Goal: Find specific page/section: Find specific page/section

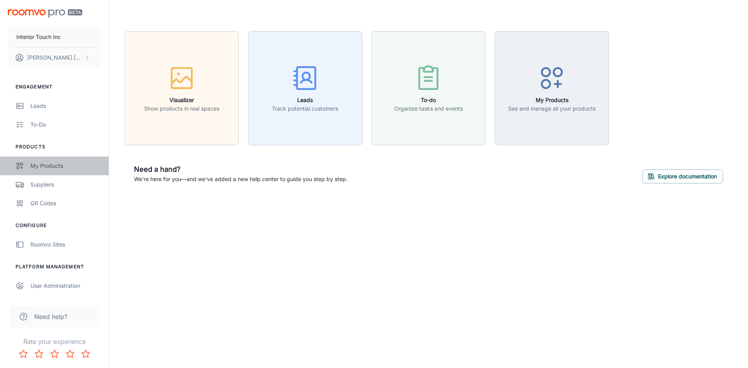
click at [35, 167] on div "My Products" at bounding box center [65, 166] width 71 height 9
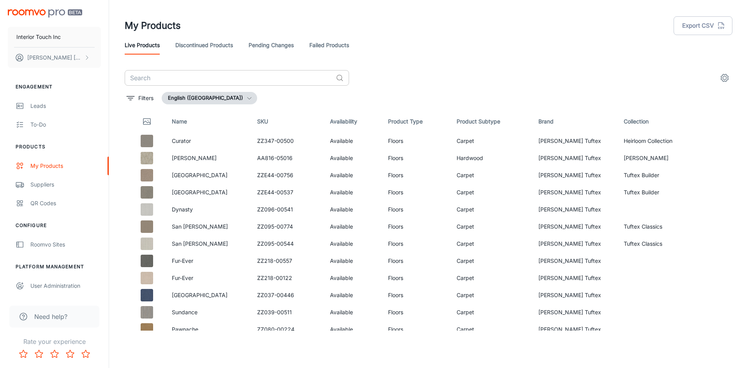
click at [261, 75] on input "text" at bounding box center [229, 78] width 208 height 16
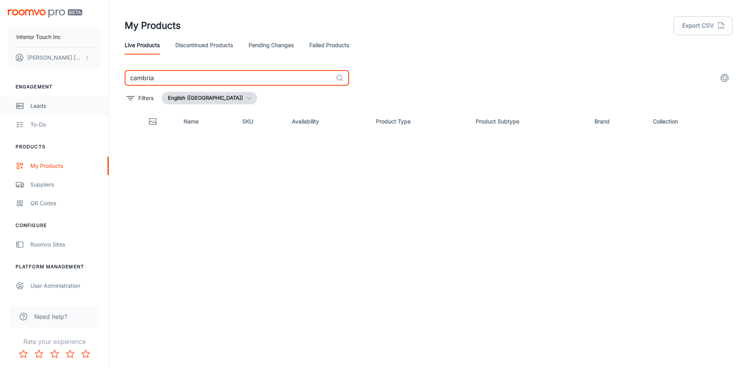
type input "cambria"
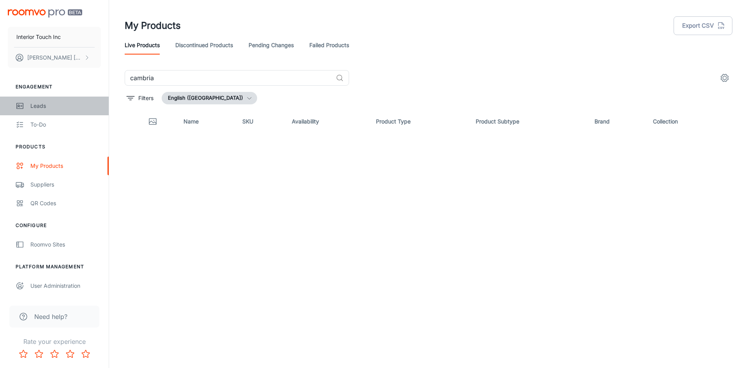
click at [50, 103] on div "Leads" at bounding box center [65, 106] width 71 height 9
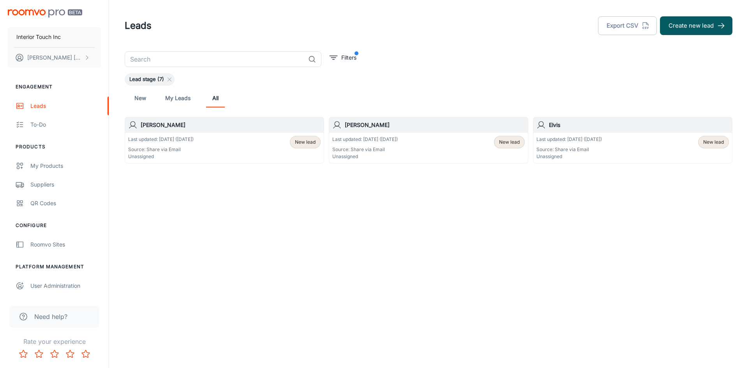
click at [172, 151] on p "Source: Share via Email" at bounding box center [160, 149] width 65 height 7
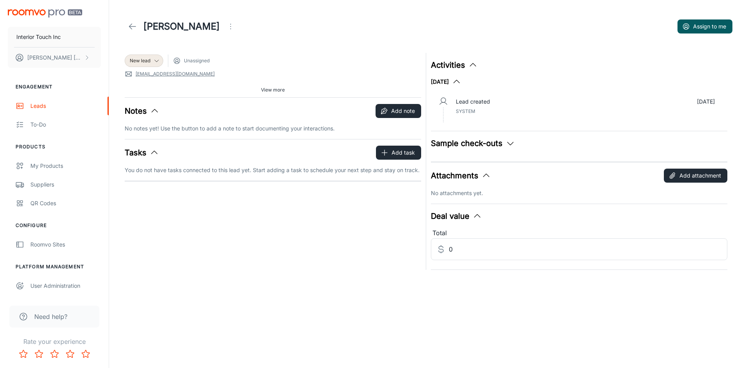
click at [131, 24] on icon at bounding box center [132, 26] width 9 height 9
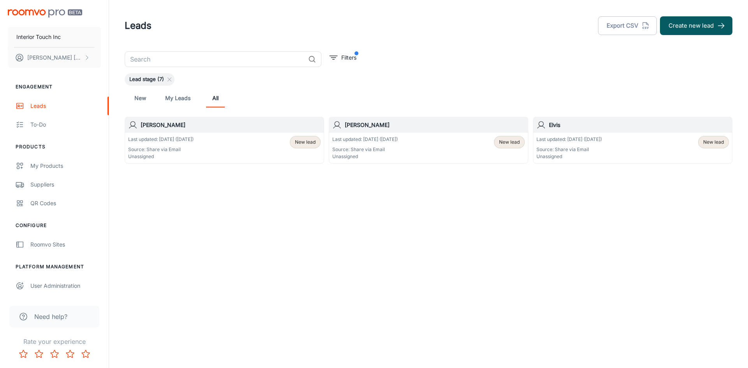
click at [380, 152] on p "Source: Share via Email" at bounding box center [364, 149] width 65 height 7
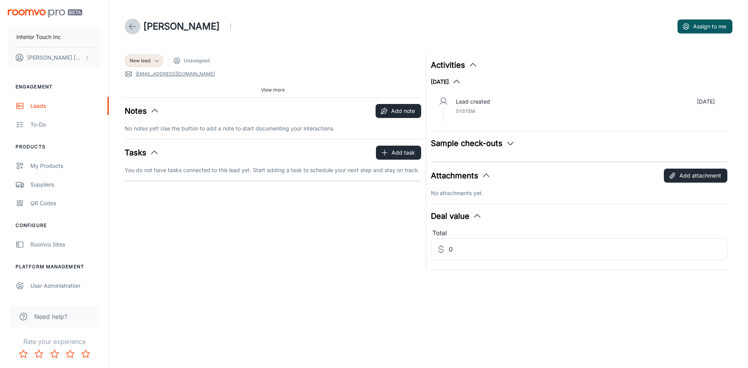
click at [134, 19] on link at bounding box center [133, 27] width 16 height 16
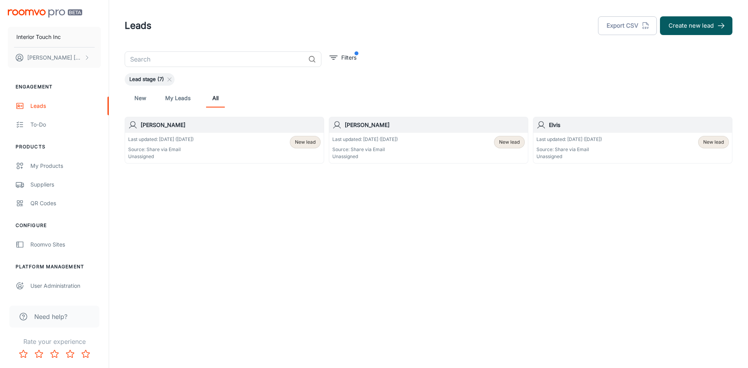
click at [695, 145] on div "Last updated: [DATE] ([DATE]) Source: Share via Email Unassigned New lead" at bounding box center [633, 148] width 192 height 24
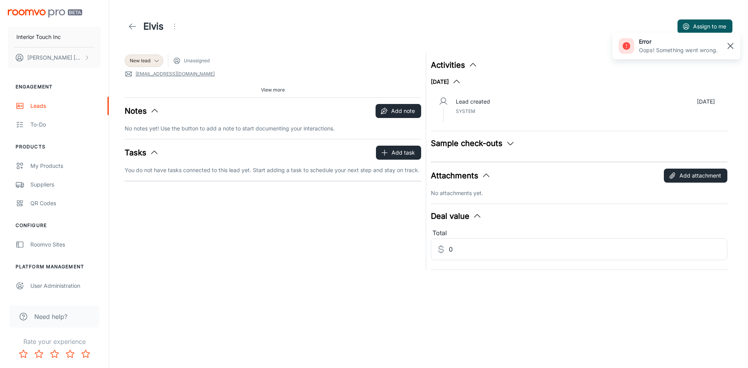
click at [731, 45] on rect "button" at bounding box center [730, 45] width 9 height 9
click at [131, 28] on polyline at bounding box center [130, 26] width 3 height 5
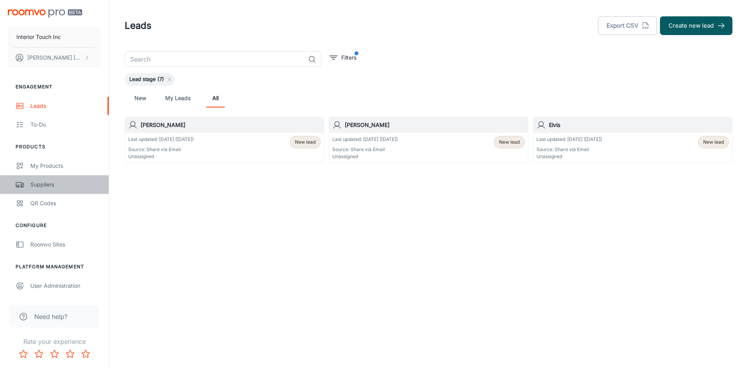
click at [53, 184] on div "Suppliers" at bounding box center [65, 184] width 71 height 9
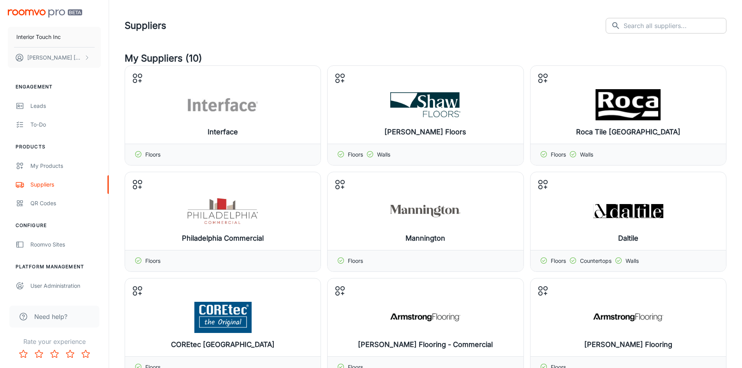
click at [659, 25] on input "text" at bounding box center [675, 26] width 103 height 16
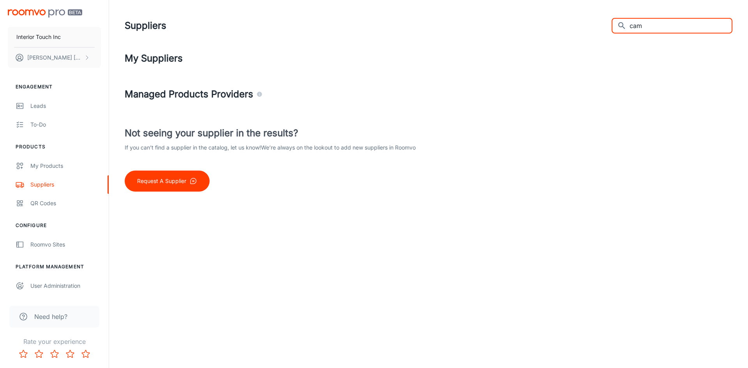
type input "camb"
drag, startPoint x: 670, startPoint y: 27, endPoint x: 581, endPoint y: 28, distance: 88.5
click at [581, 28] on div "Suppliers ​ camb ​" at bounding box center [429, 26] width 608 height 20
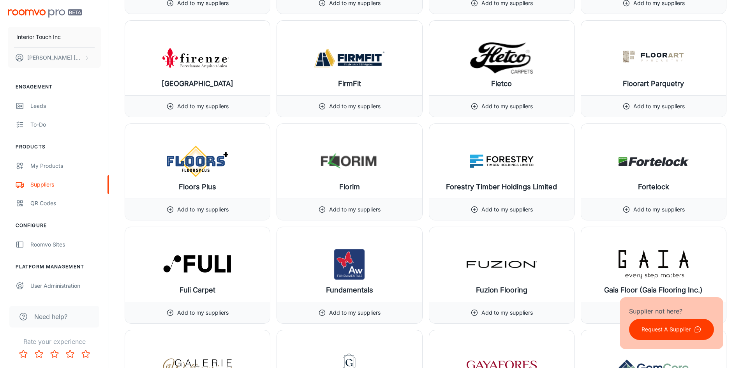
scroll to position [4091, 0]
